Goal: Transaction & Acquisition: Purchase product/service

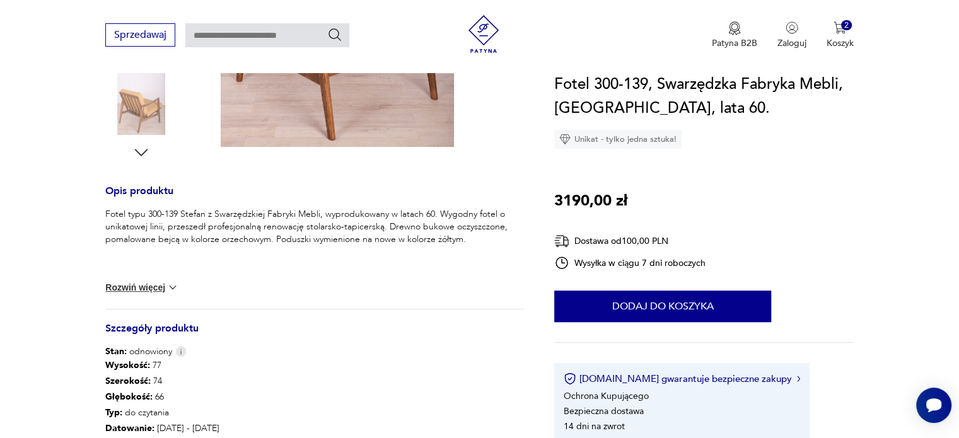
scroll to position [521, 0]
